Goal: Task Accomplishment & Management: Use online tool/utility

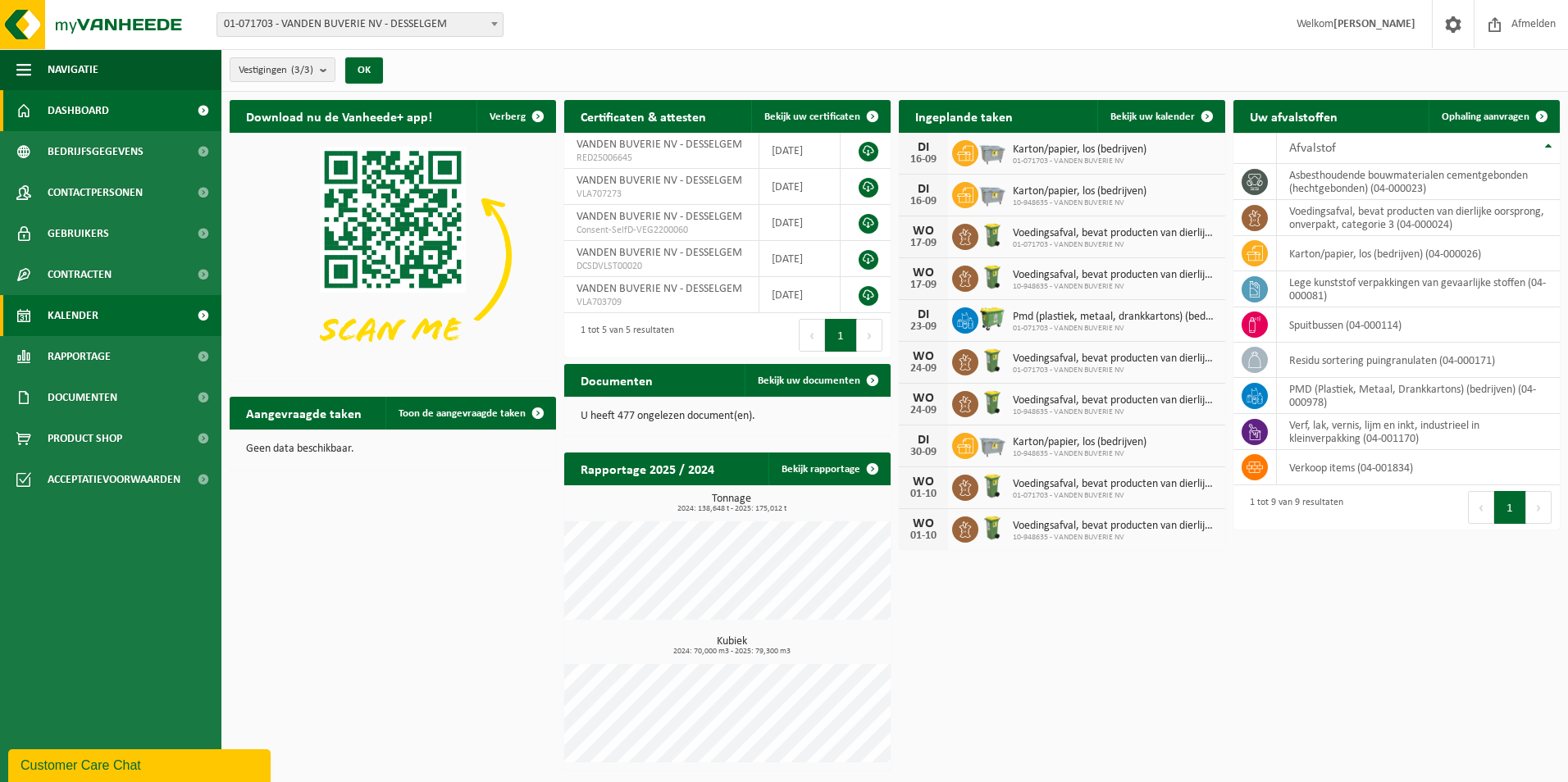
click at [90, 312] on span "Kalender" at bounding box center [73, 315] width 51 height 41
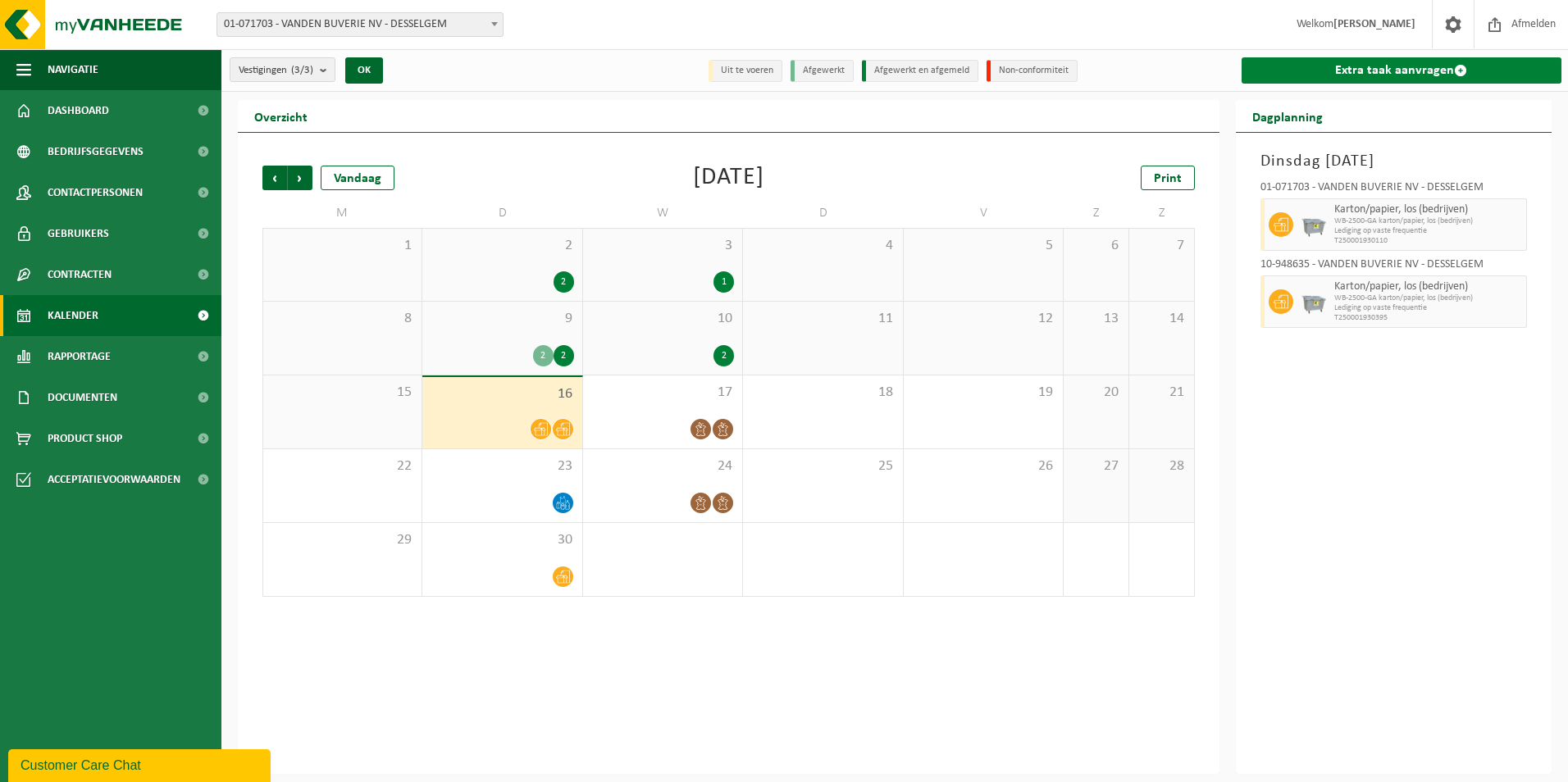
click at [1279, 69] on link "Extra taak aanvragen" at bounding box center [1401, 71] width 321 height 26
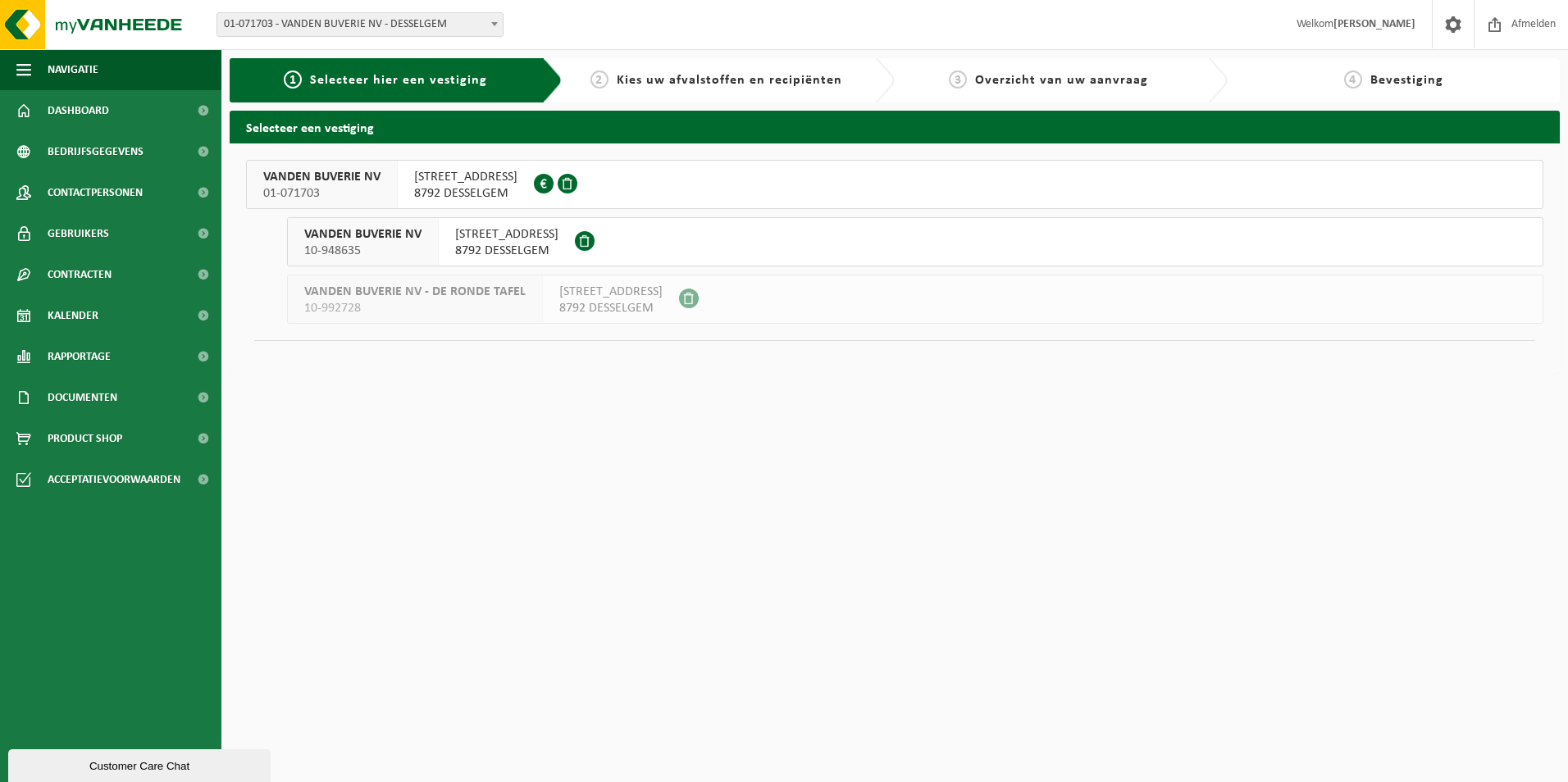
click at [494, 313] on span "10-992728" at bounding box center [414, 308] width 221 height 17
click at [367, 285] on span "VANDEN BUVERIE NV - DE RONDE TAFEL" at bounding box center [414, 292] width 221 height 17
click at [311, 190] on span "01-071703" at bounding box center [321, 193] width 117 height 17
click at [796, 185] on button "VANDEN BUVERIE NV 01-071703 SPILDOORNSTRAAT 16 8792 DESSELGEM 0893.466.703" at bounding box center [895, 184] width 1297 height 49
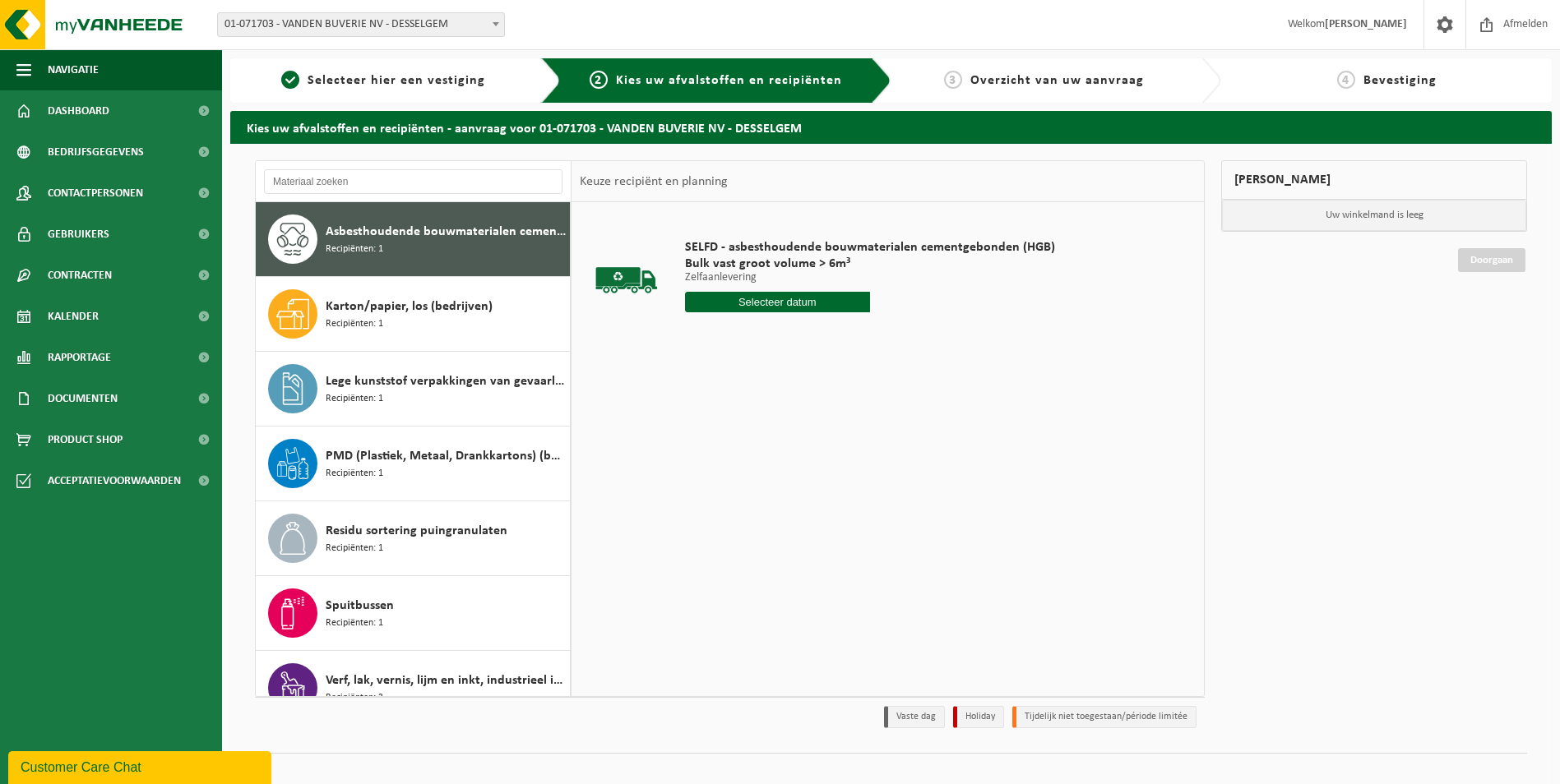
click at [398, 227] on span "Asbesthoudende bouwmaterialen cementgebonden (hechtgebonden)" at bounding box center [446, 231] width 240 height 20
click at [748, 307] on input "text" at bounding box center [777, 301] width 185 height 20
click at [808, 300] on input "text" at bounding box center [777, 301] width 185 height 20
click at [755, 453] on div "17" at bounding box center [757, 449] width 29 height 26
type input "Van [DATE]"
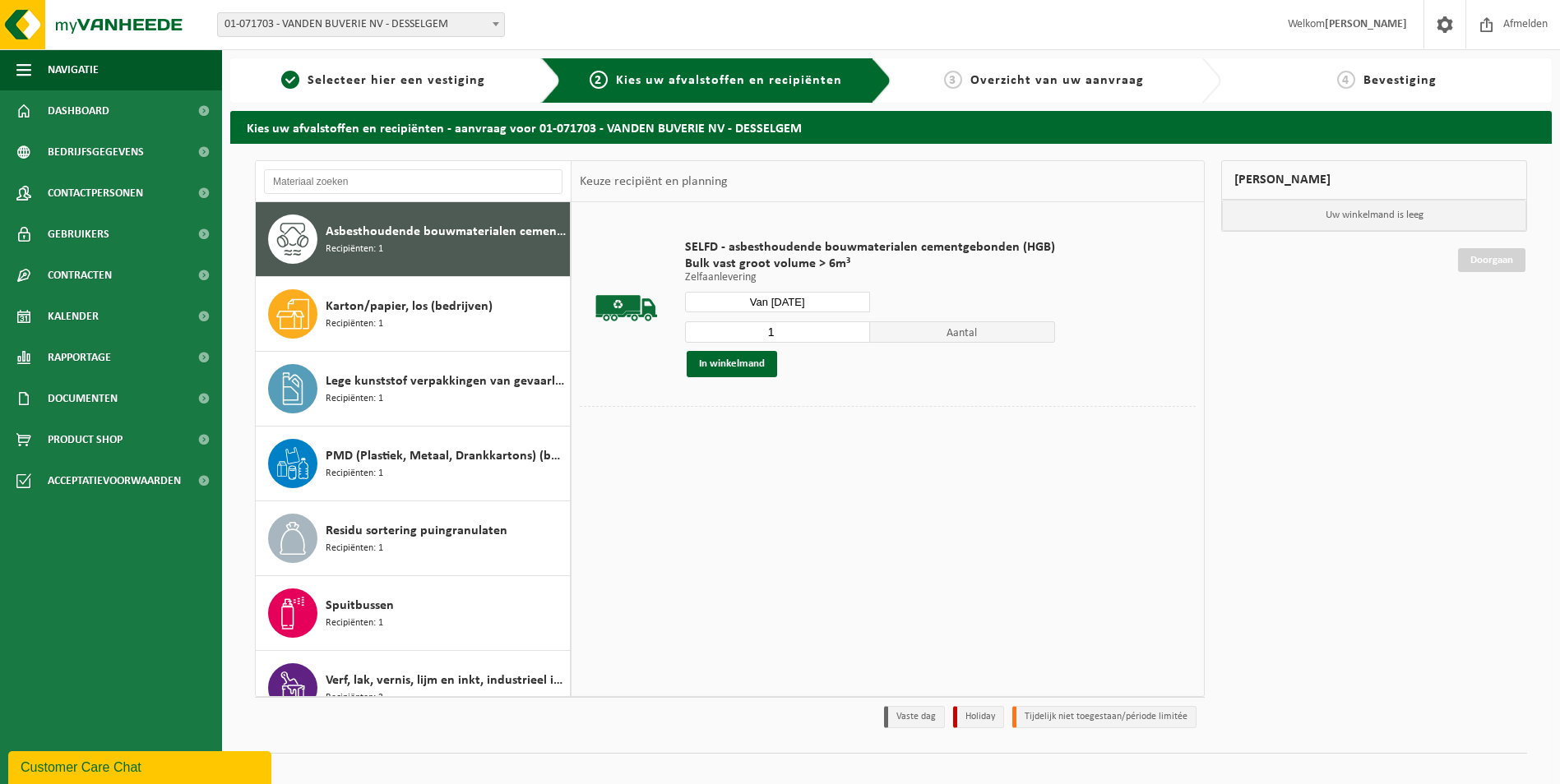
click at [820, 335] on input "1" at bounding box center [777, 332] width 185 height 21
type input "2"
click at [859, 326] on input "2" at bounding box center [777, 332] width 185 height 21
click at [719, 360] on button "In winkelmand" at bounding box center [732, 364] width 90 height 26
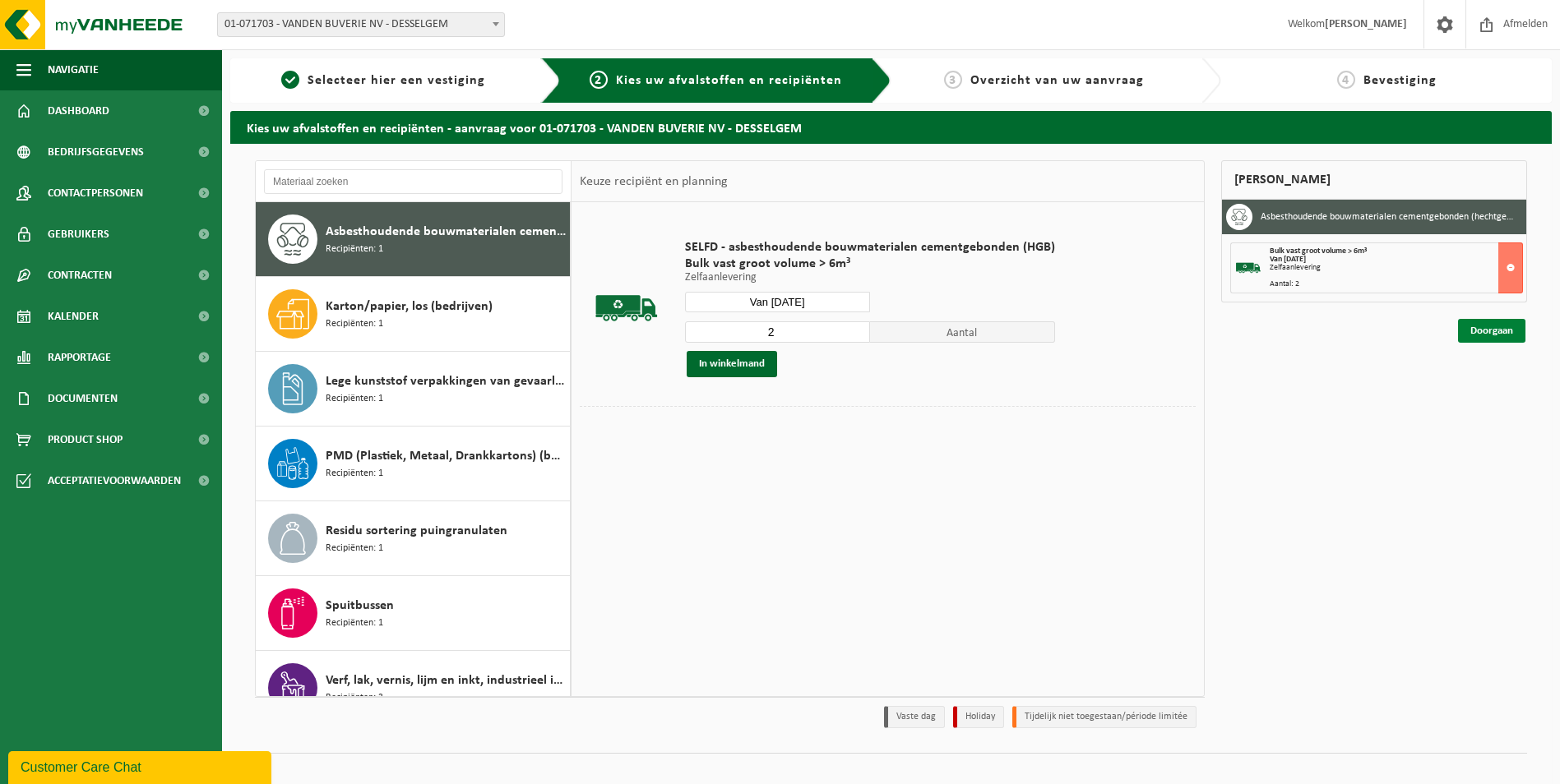
click at [1506, 338] on link "Doorgaan" at bounding box center [1492, 330] width 67 height 24
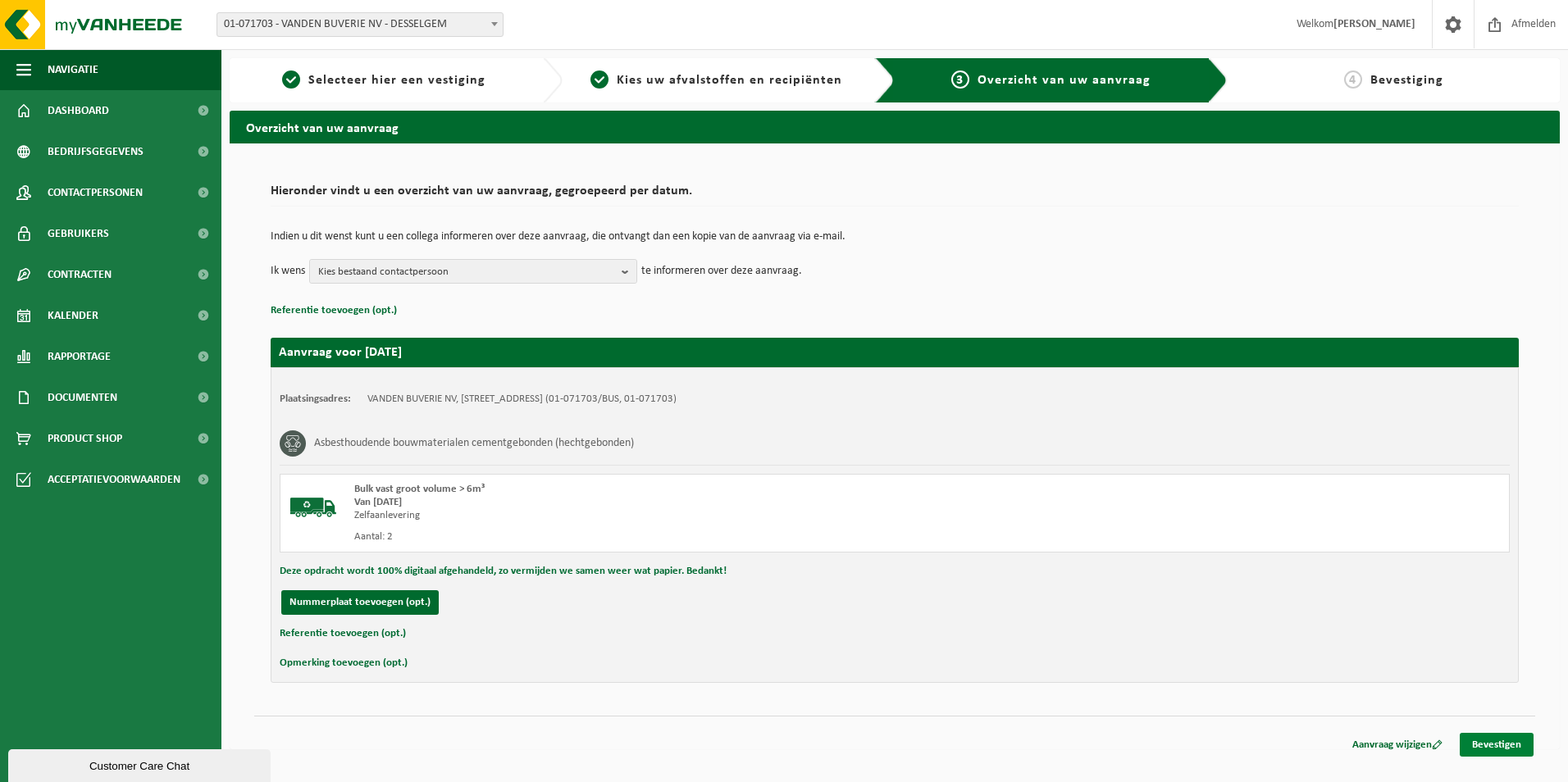
click at [1482, 744] on link "Bevestigen" at bounding box center [1496, 744] width 73 height 24
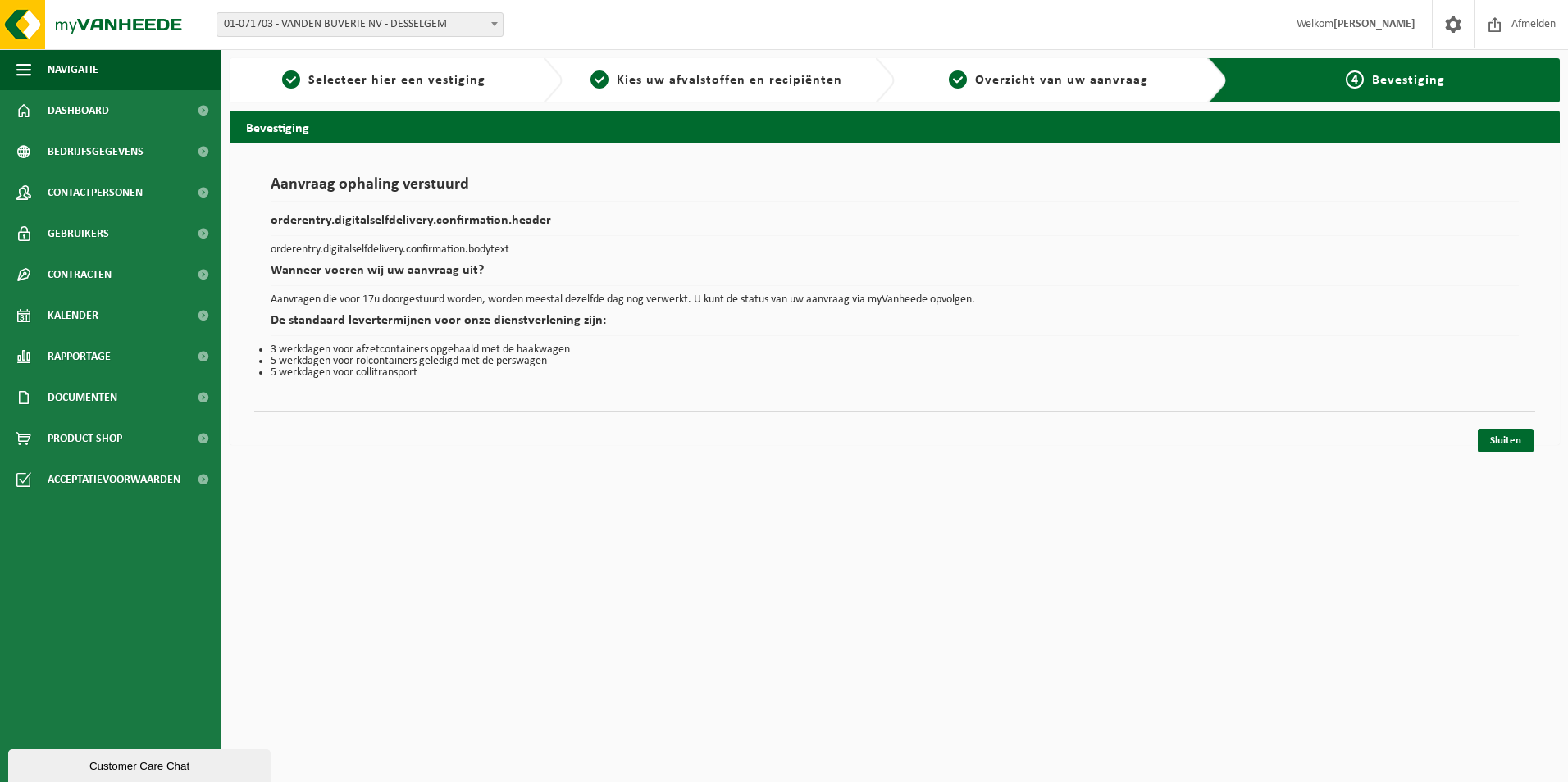
click at [1515, 422] on div "Sluiten" at bounding box center [895, 420] width 1281 height 17
click at [1507, 445] on link "Sluiten" at bounding box center [1505, 440] width 56 height 24
